Goal: Navigation & Orientation: Find specific page/section

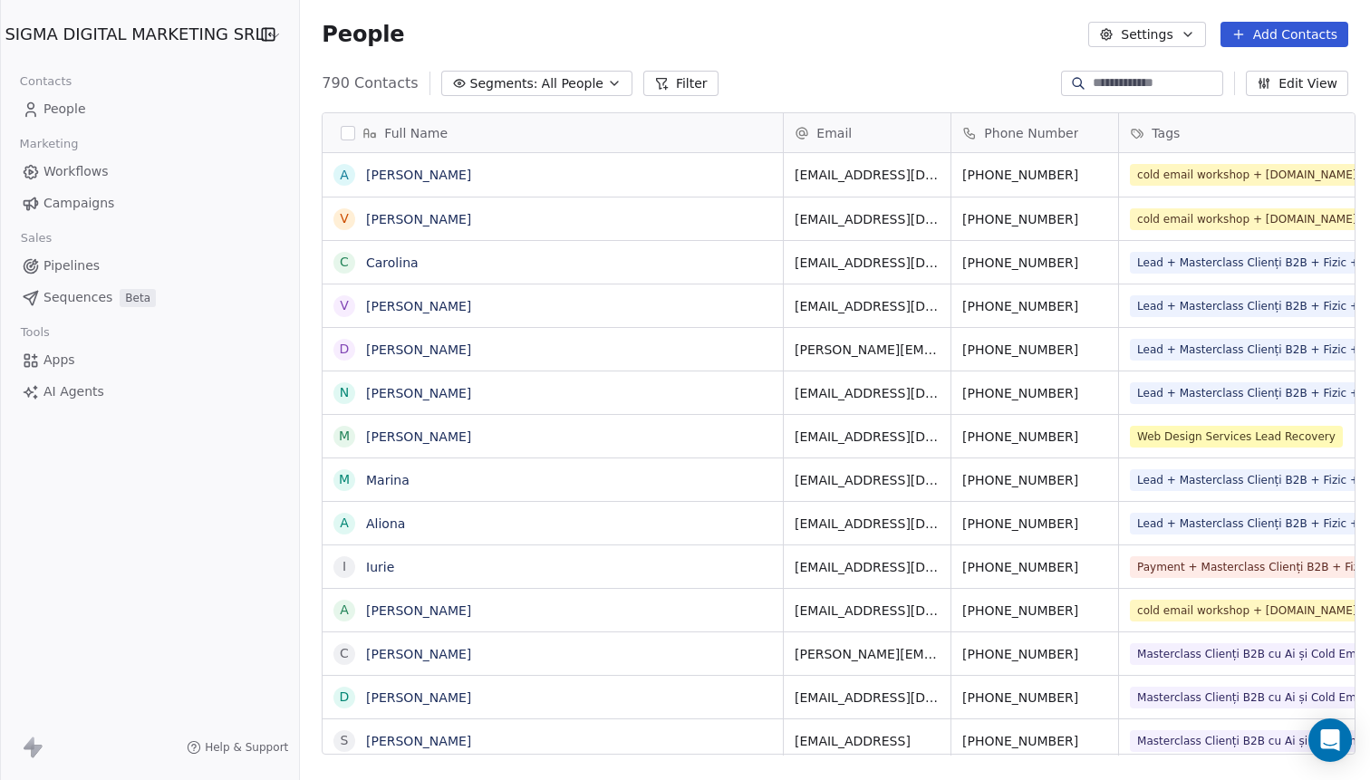
scroll to position [686, 1077]
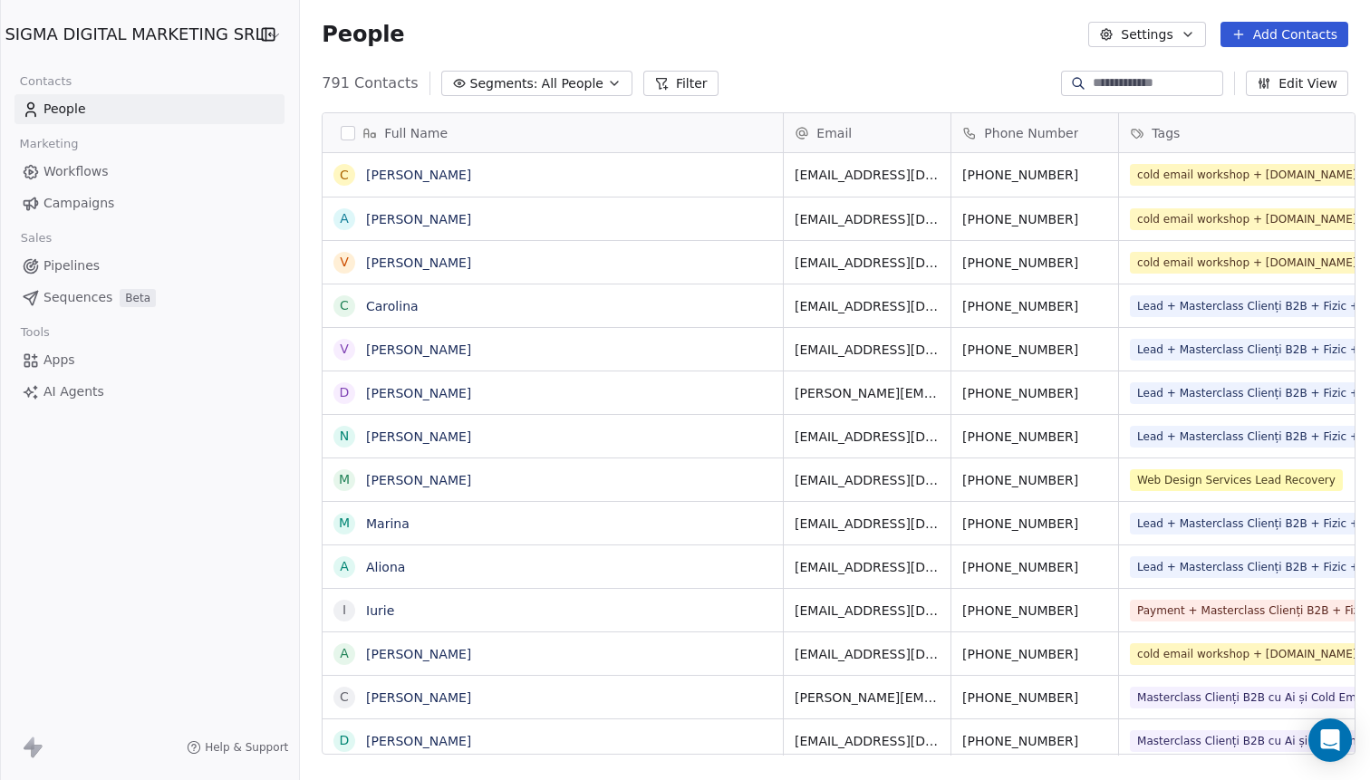
click at [78, 43] on html "SIGMA DIGITAL MARKETING SRL Contacts People Marketing Workflows Campaigns Sales…" at bounding box center [685, 390] width 1370 height 780
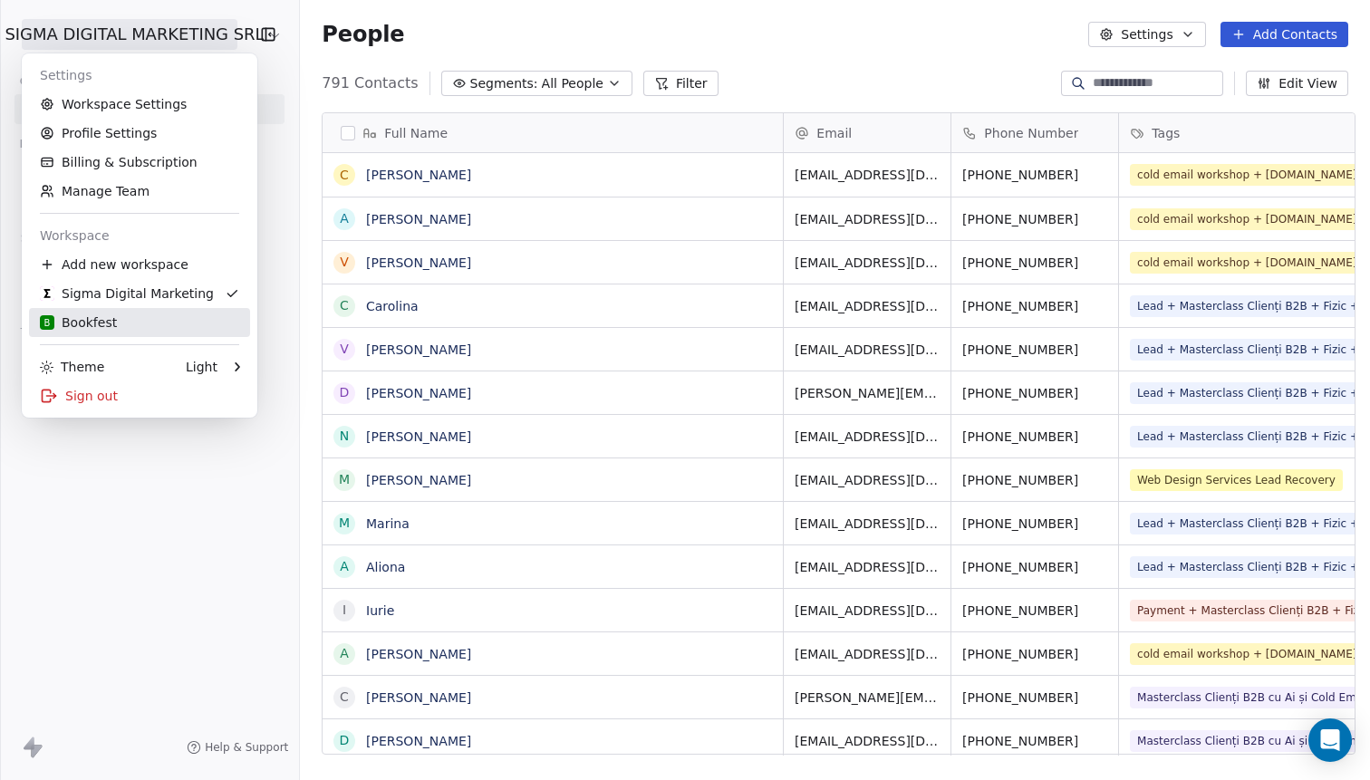
click at [101, 322] on div "B Bookfest" at bounding box center [78, 323] width 77 height 18
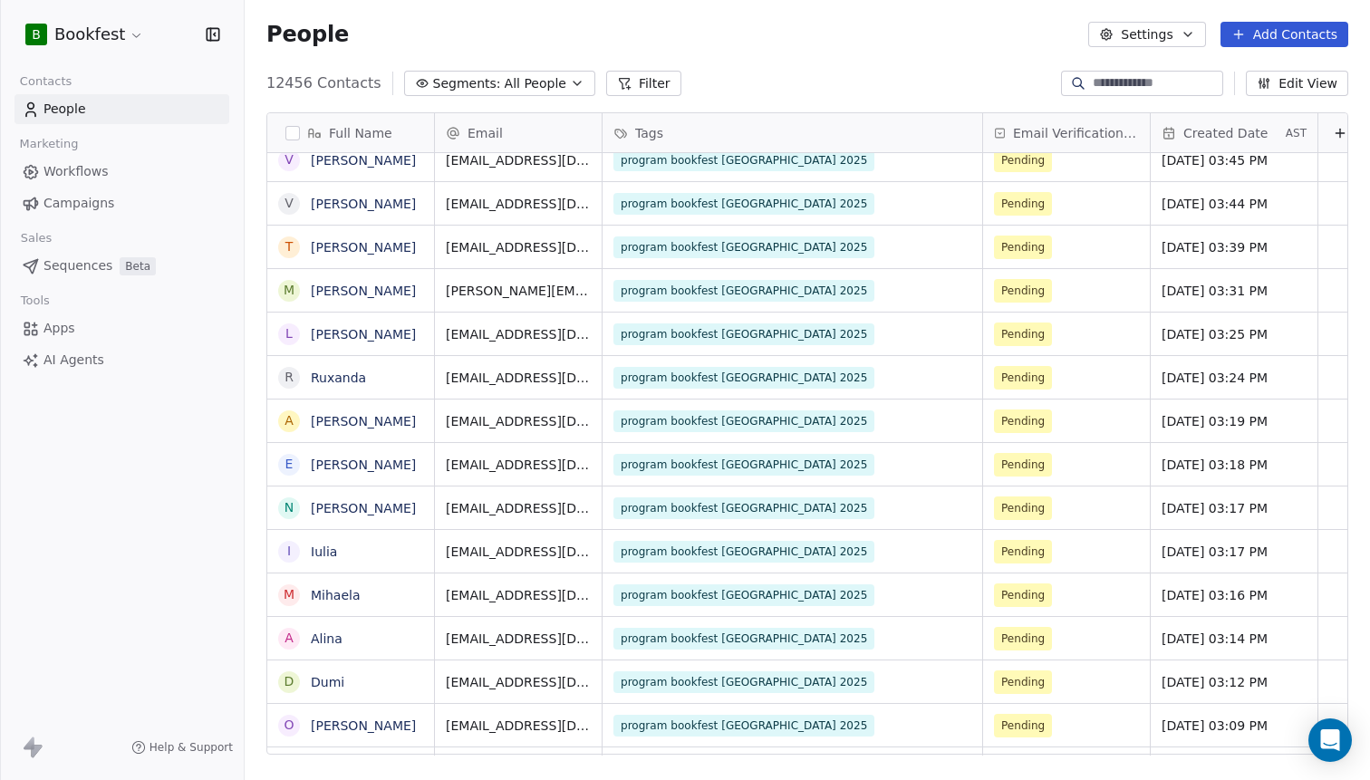
click at [1094, 95] on div at bounding box center [1142, 83] width 162 height 25
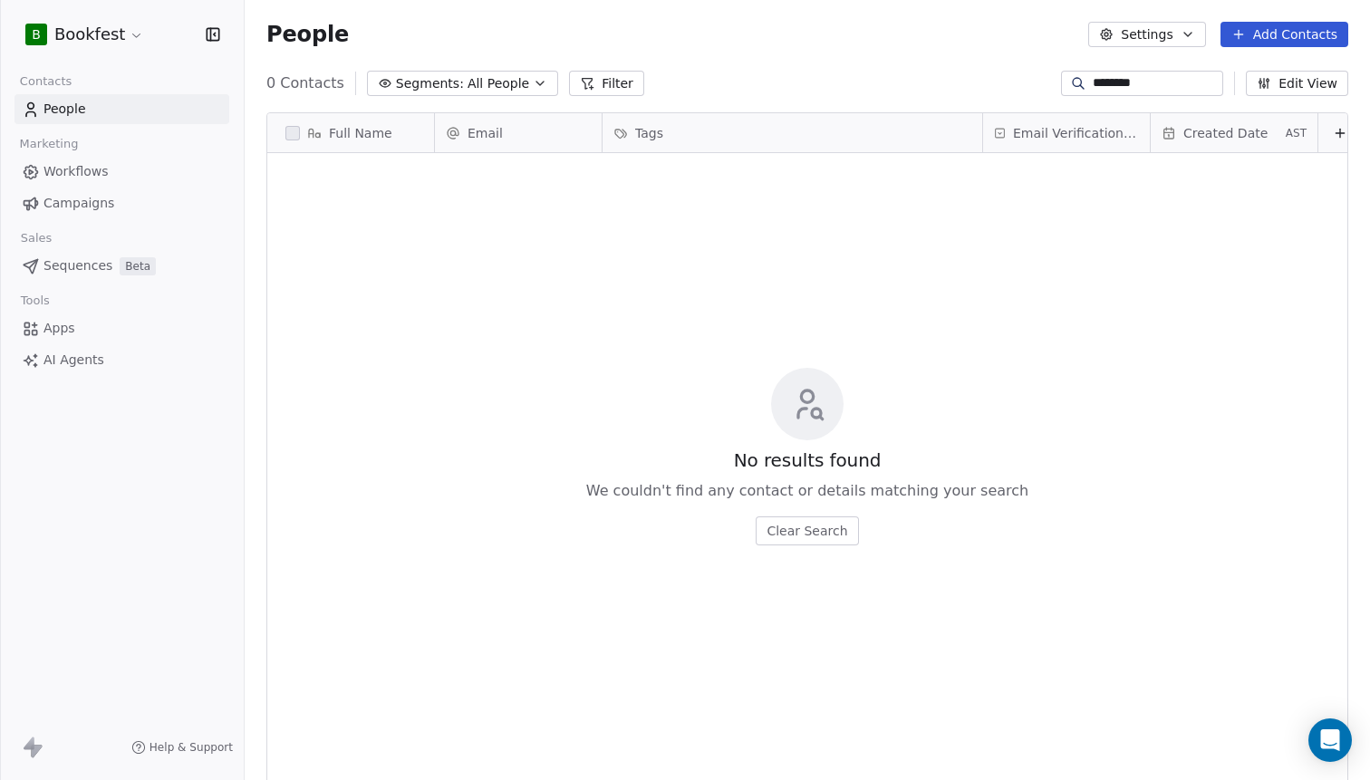
type input "*********"
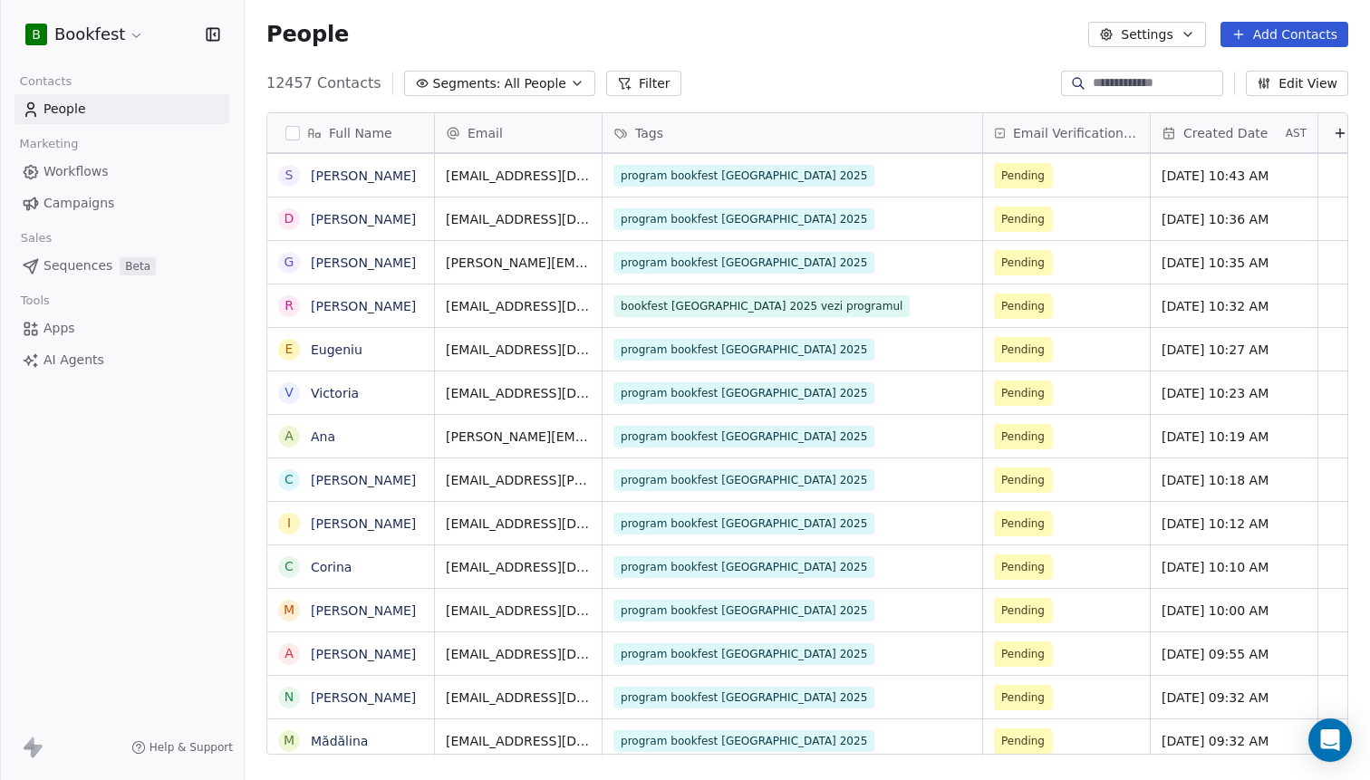
click at [526, 82] on span "All People" at bounding box center [536, 83] width 62 height 19
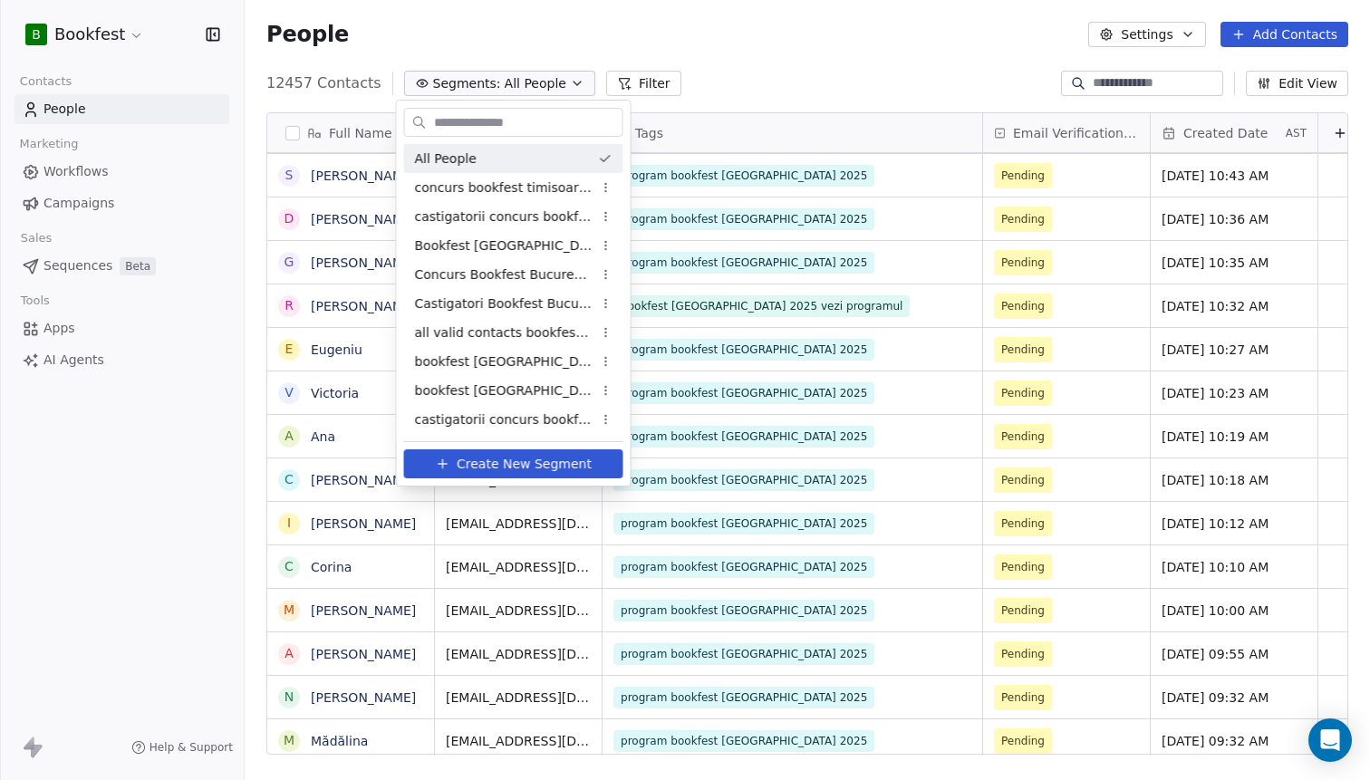
click at [894, 72] on html "B Bookfest Contacts People Marketing Workflows Campaigns Sales Sequences Beta T…" at bounding box center [685, 390] width 1370 height 780
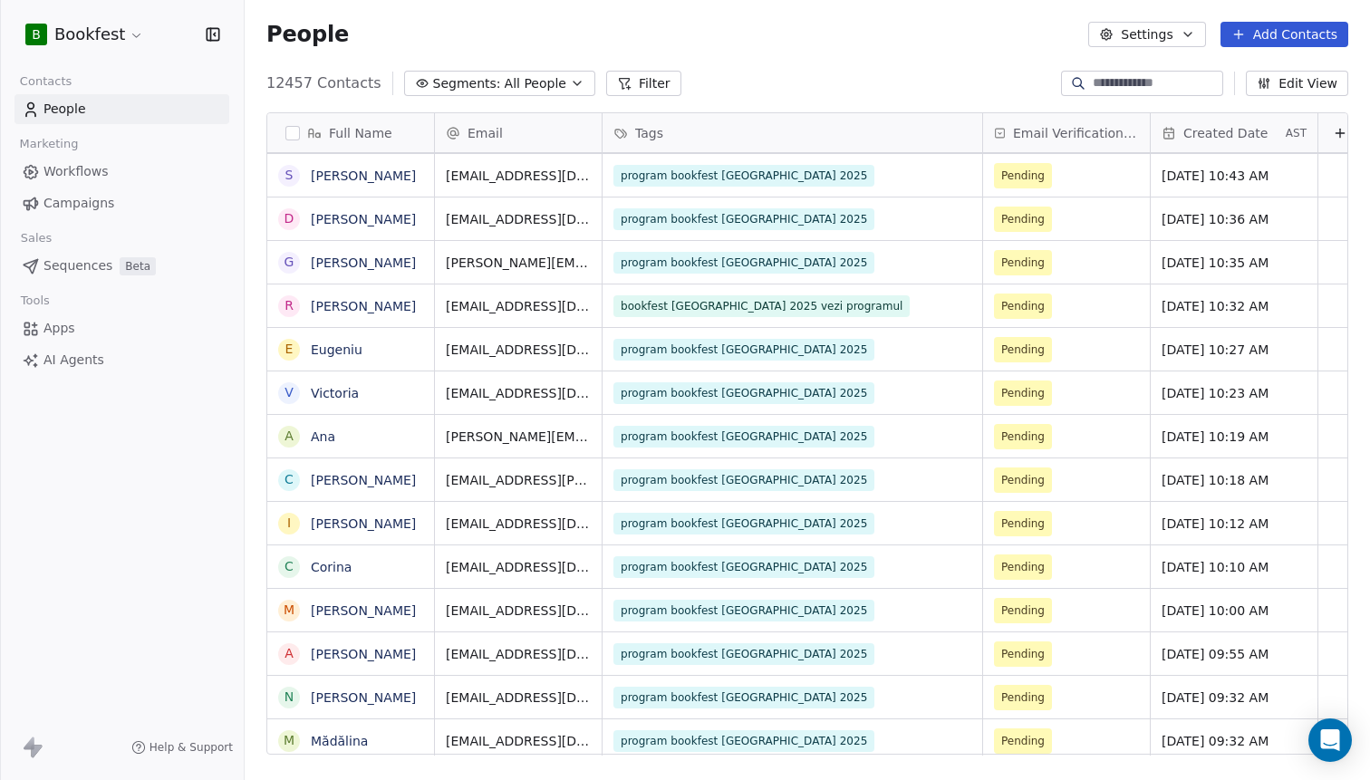
click at [1164, 28] on button "Settings" at bounding box center [1146, 34] width 117 height 25
click at [939, 54] on html "B Bookfest Contacts People Marketing Workflows Campaigns Sales Sequences Beta T…" at bounding box center [685, 390] width 1370 height 780
click at [102, 265] on span "Sequences" at bounding box center [77, 265] width 69 height 19
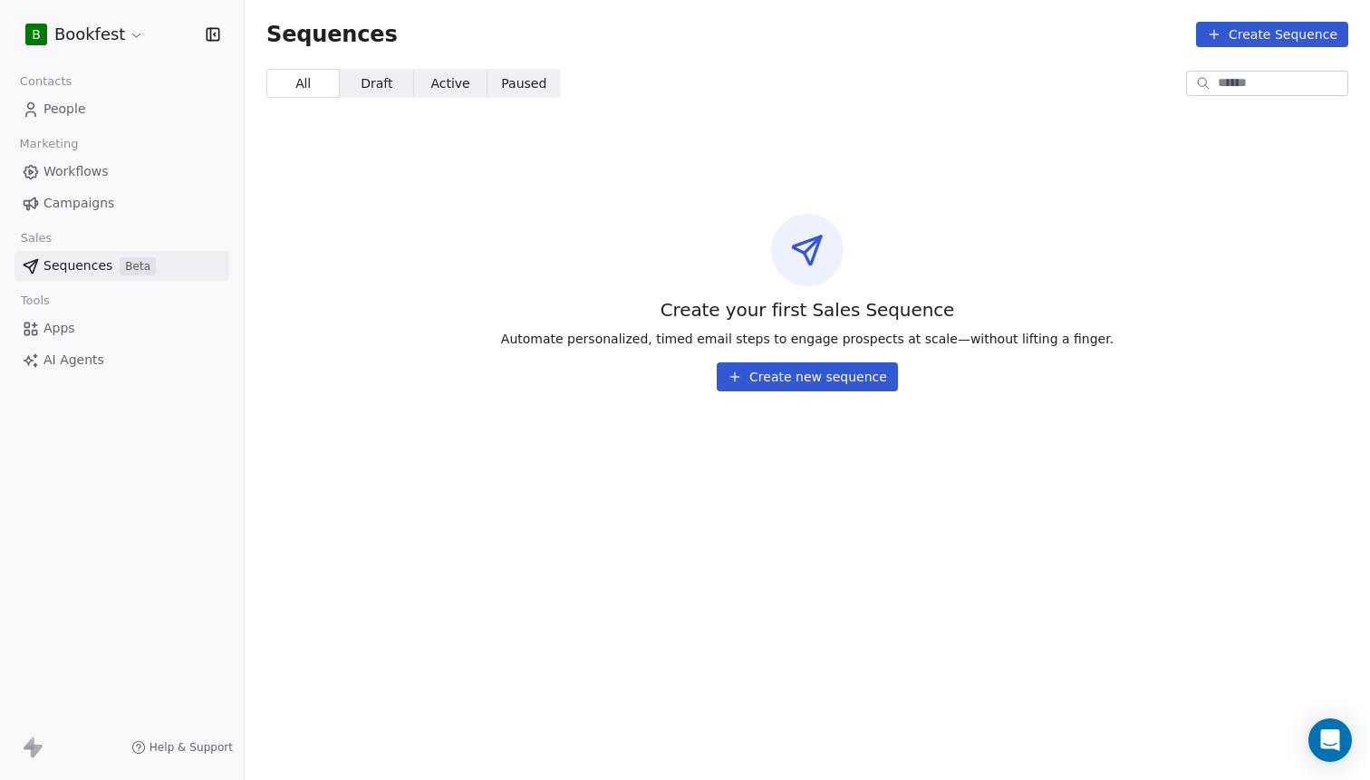
click at [71, 323] on span "Apps" at bounding box center [59, 328] width 32 height 19
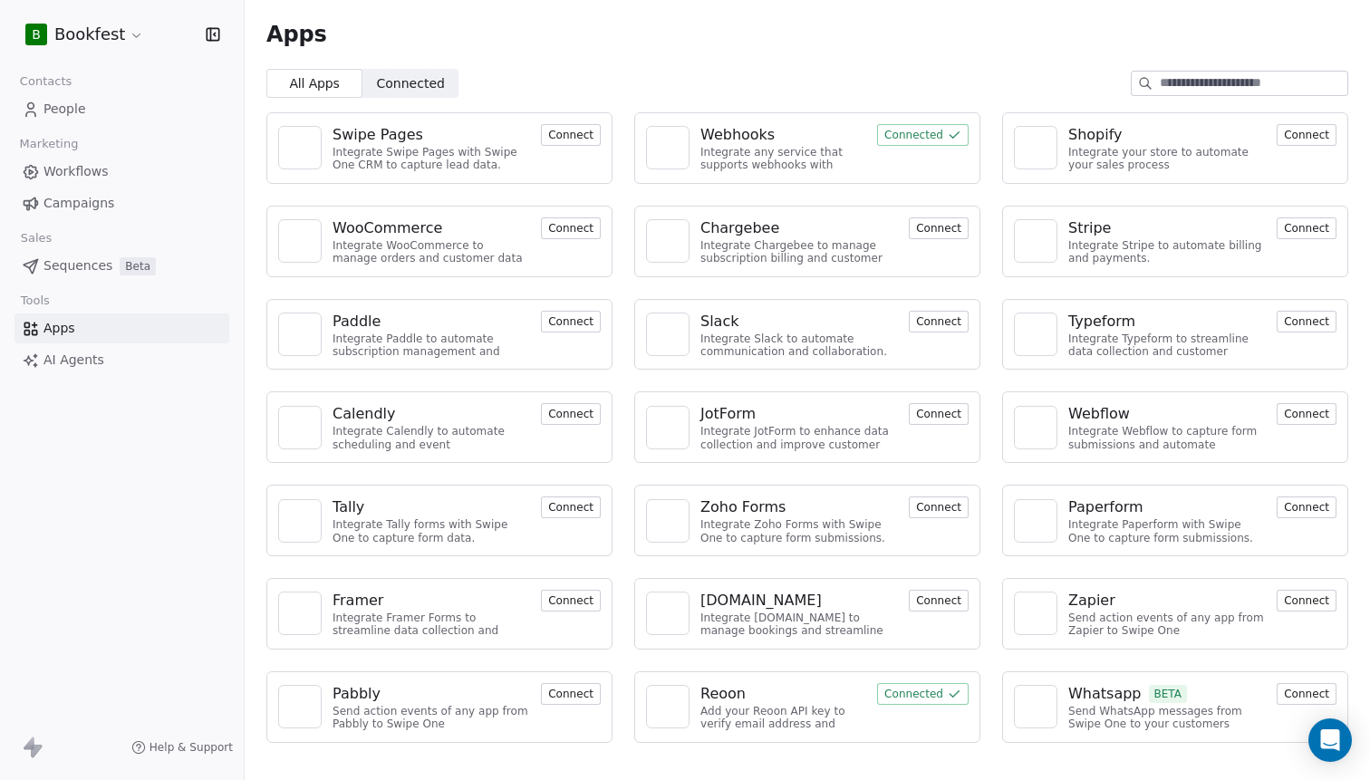
click at [104, 354] on link "AI Agents" at bounding box center [121, 360] width 215 height 30
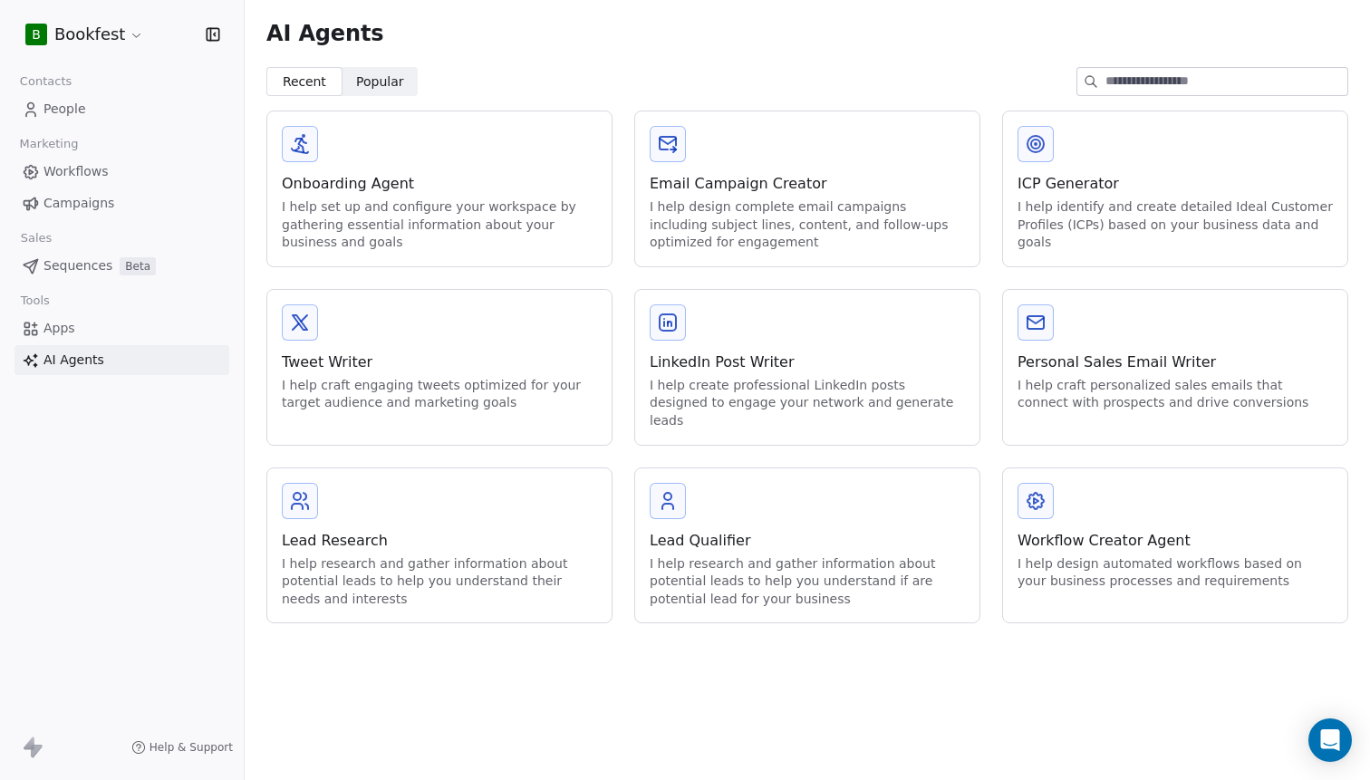
click at [84, 318] on link "Apps" at bounding box center [121, 329] width 215 height 30
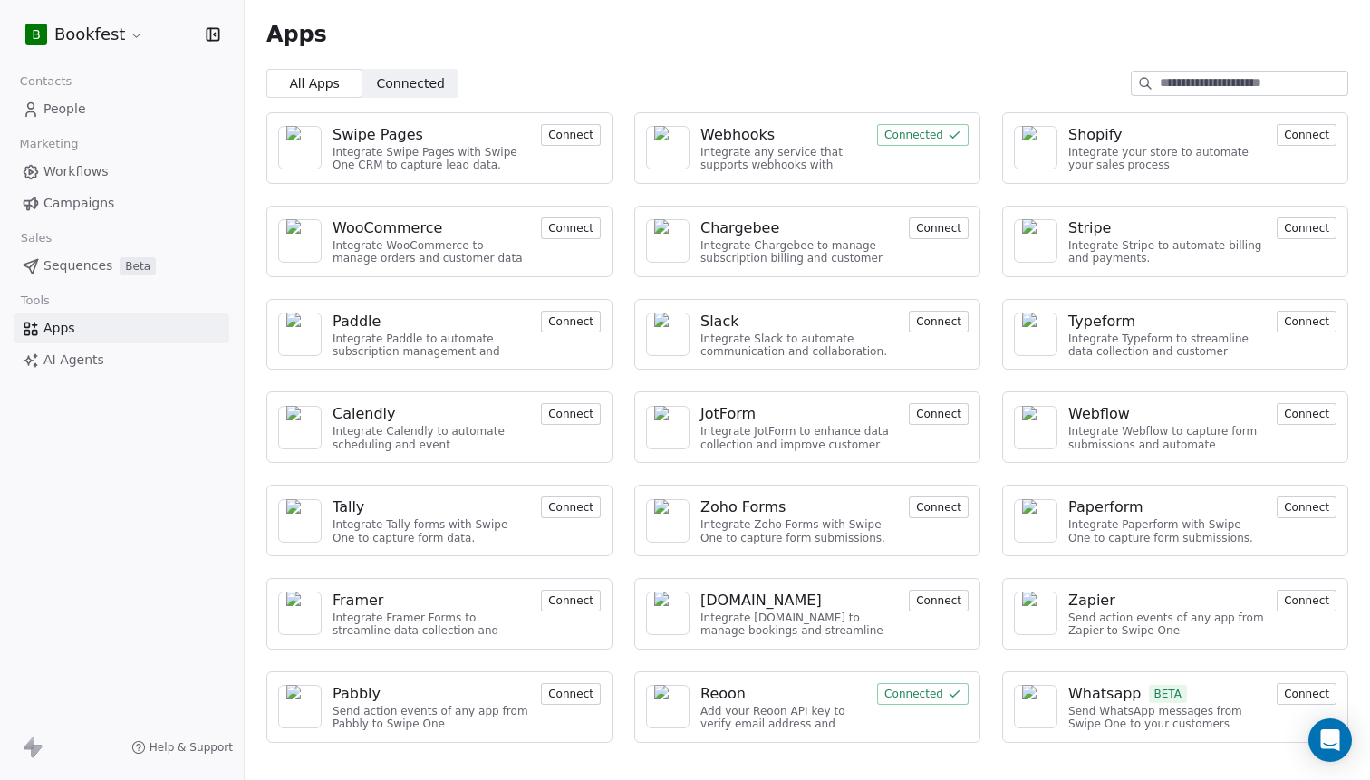
click at [78, 266] on span "Sequences" at bounding box center [77, 265] width 69 height 19
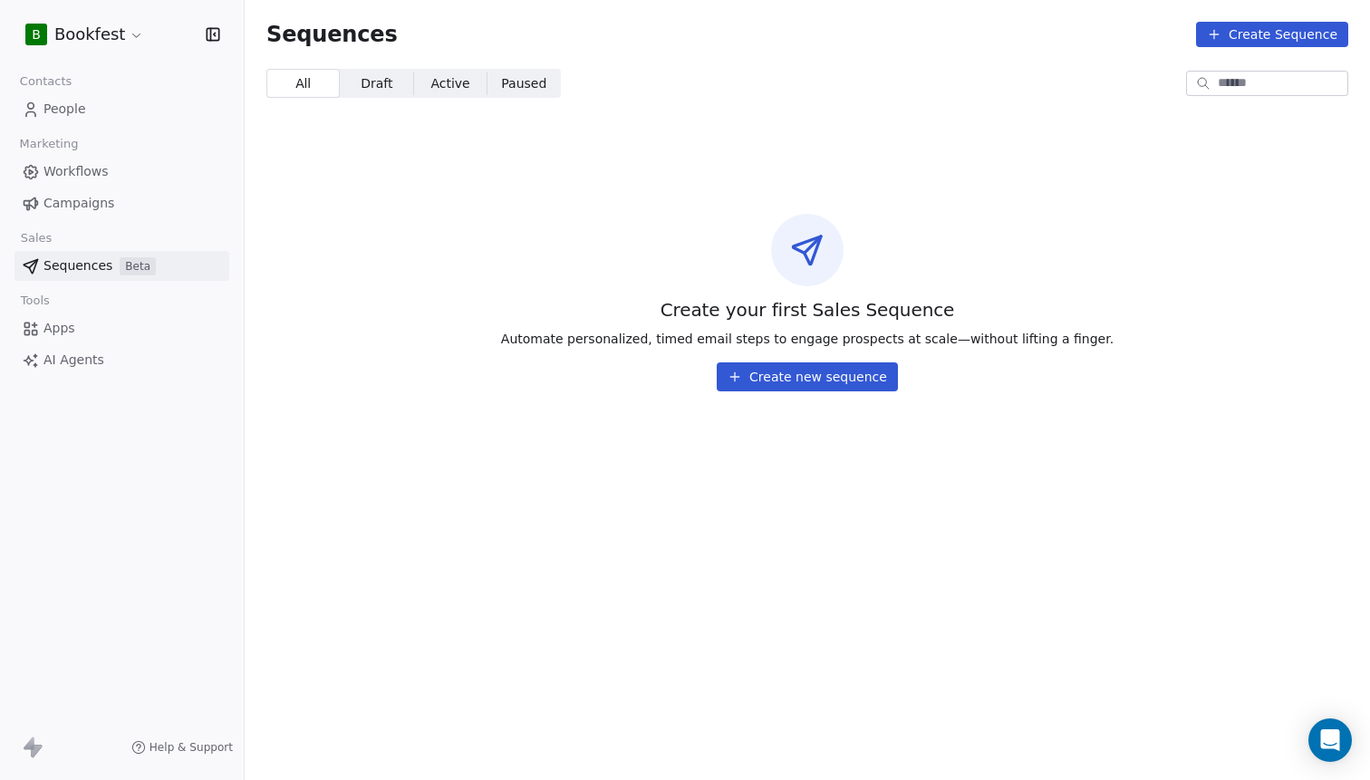
click at [74, 203] on span "Campaigns" at bounding box center [78, 203] width 71 height 19
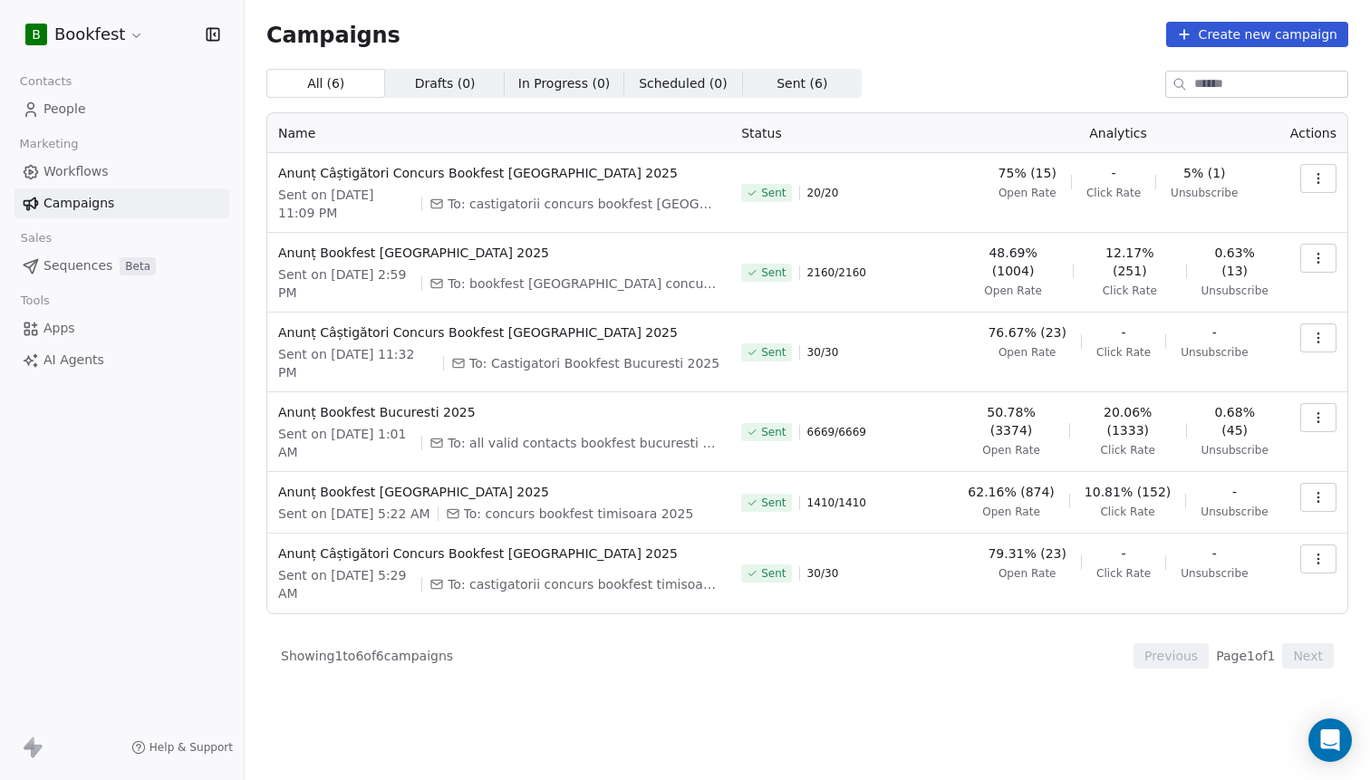
click at [74, 179] on span "Workflows" at bounding box center [75, 171] width 65 height 19
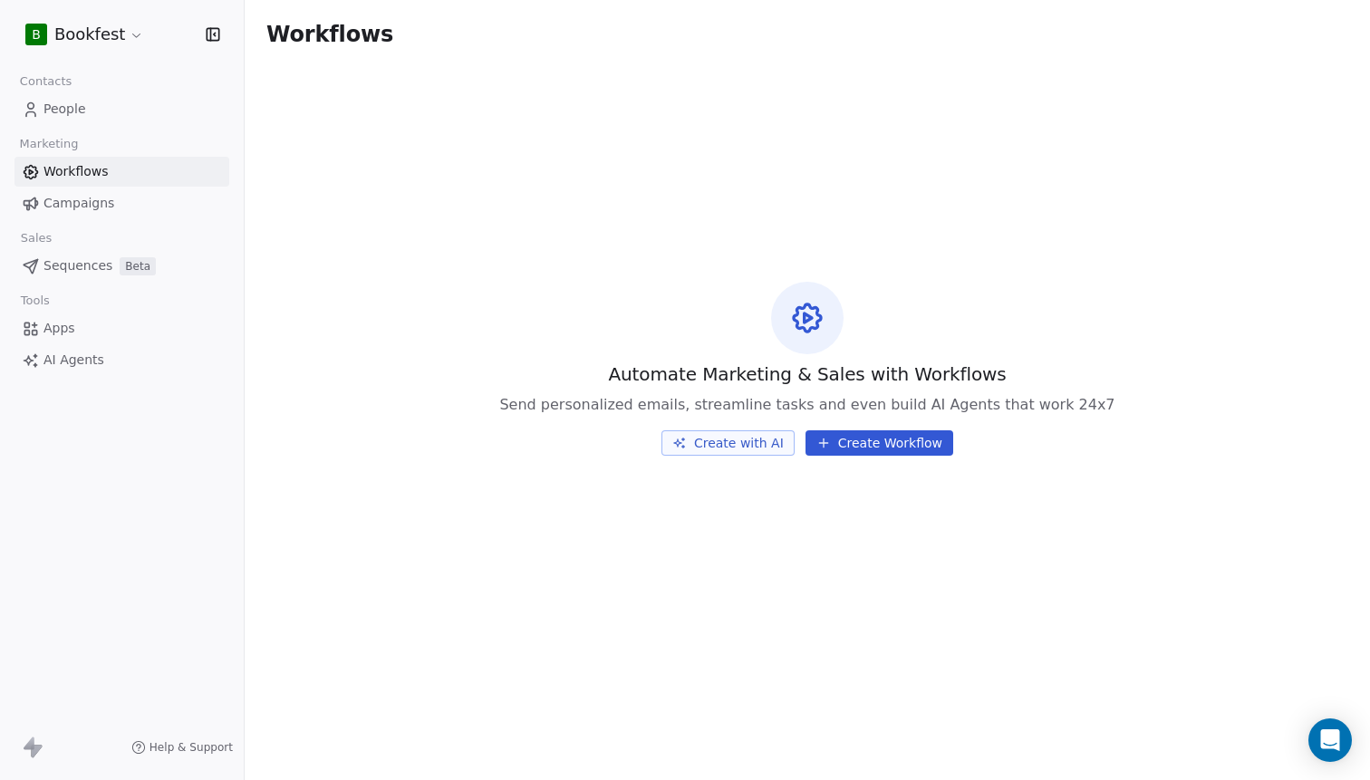
click at [73, 99] on link "People" at bounding box center [121, 109] width 215 height 30
